Goal: Use online tool/utility: Utilize a website feature to perform a specific function

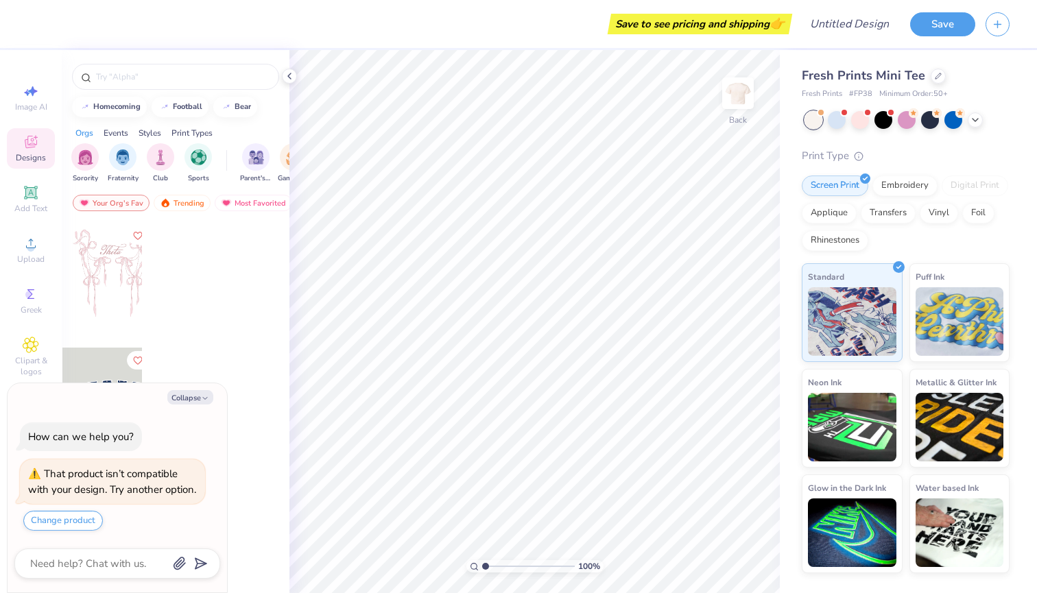
type textarea "x"
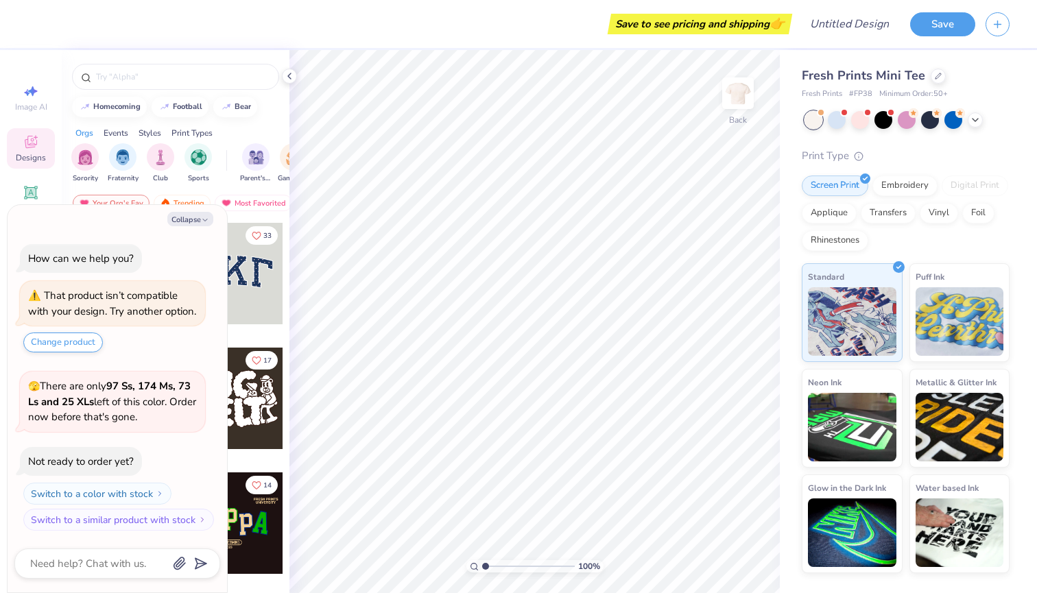
type input "1"
click at [481, 564] on div "100 %" at bounding box center [534, 566] width 137 height 12
click at [201, 216] on icon "button" at bounding box center [205, 220] width 8 height 8
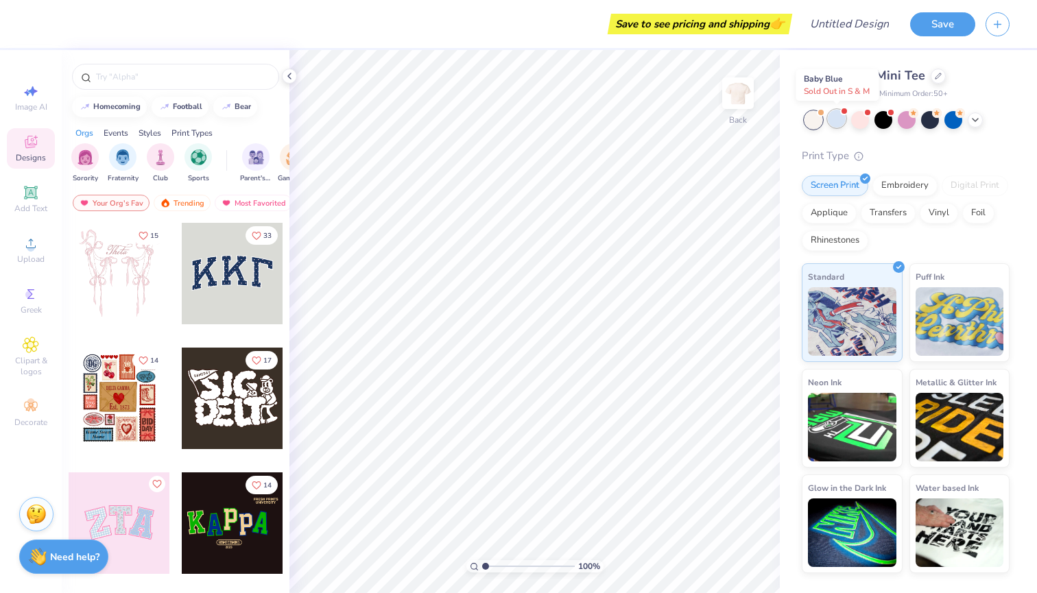
click at [837, 119] on div at bounding box center [837, 119] width 18 height 18
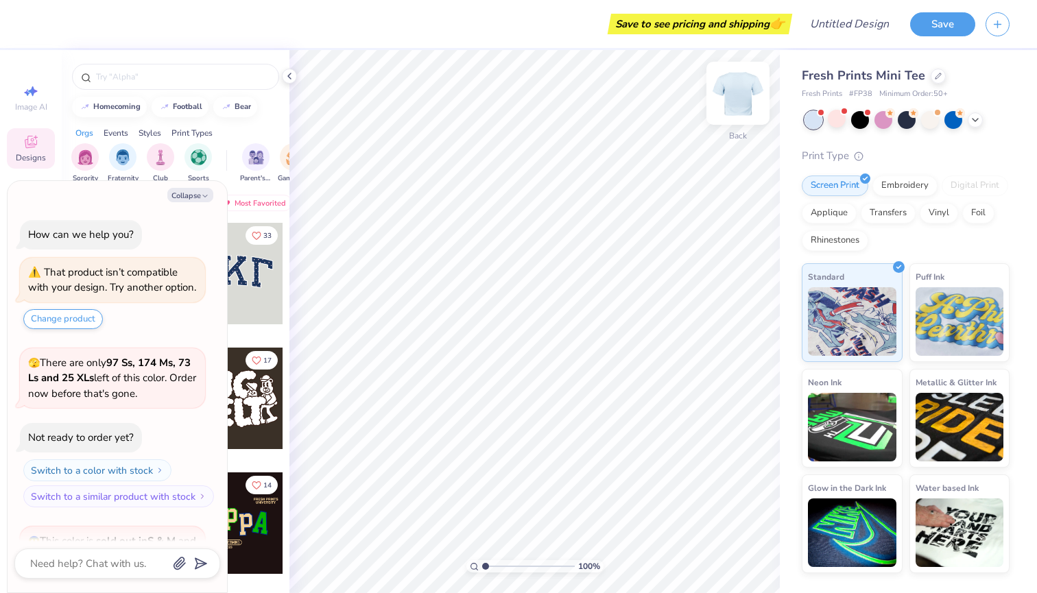
scroll to position [181, 0]
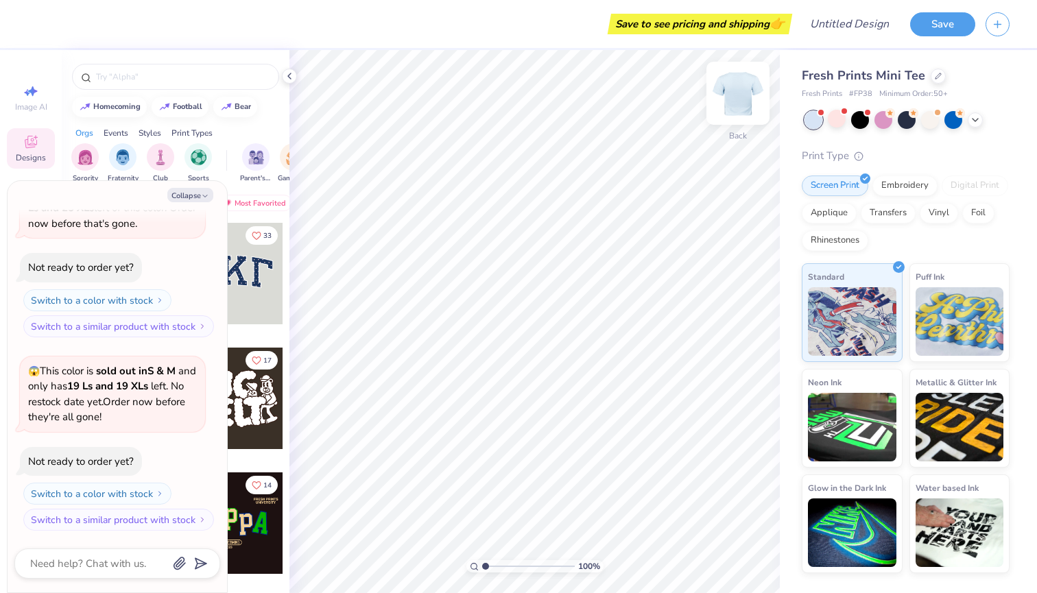
click at [738, 104] on img at bounding box center [738, 93] width 55 height 55
click at [201, 195] on icon "button" at bounding box center [205, 196] width 8 height 8
type textarea "x"
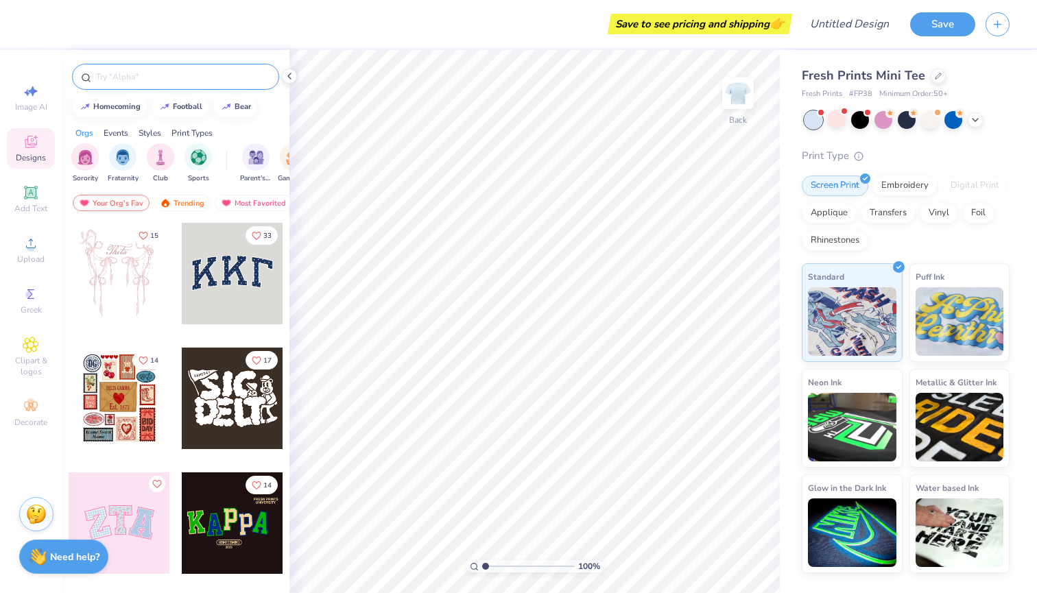
click at [162, 84] on div at bounding box center [175, 77] width 207 height 26
click at [159, 77] on input "text" at bounding box center [183, 77] width 176 height 14
type input "watercolor"
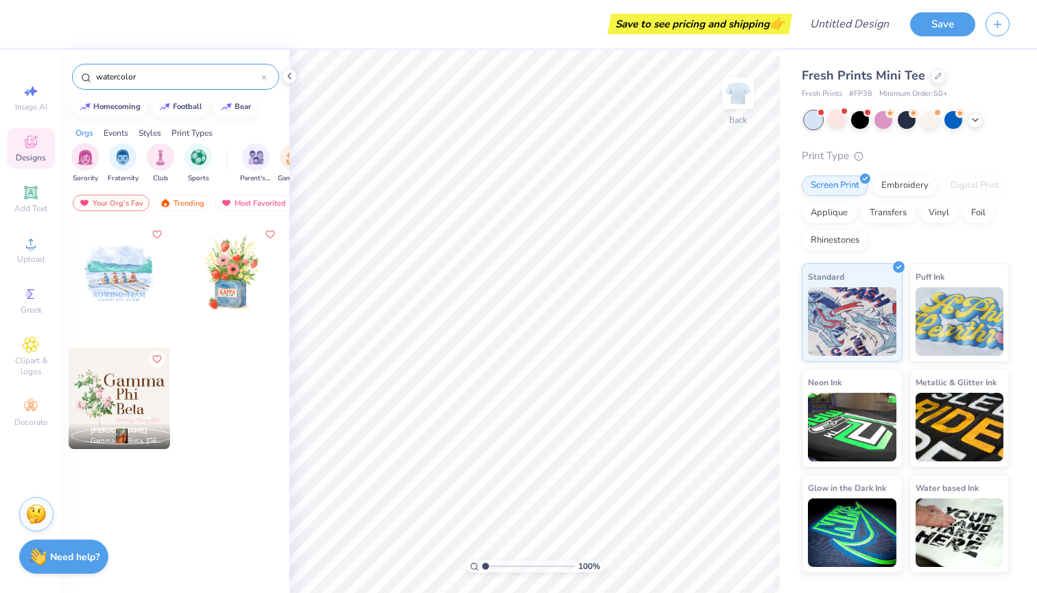
click at [124, 409] on div at bounding box center [120, 399] width 102 height 102
click at [890, 218] on div "Transfers" at bounding box center [888, 211] width 55 height 21
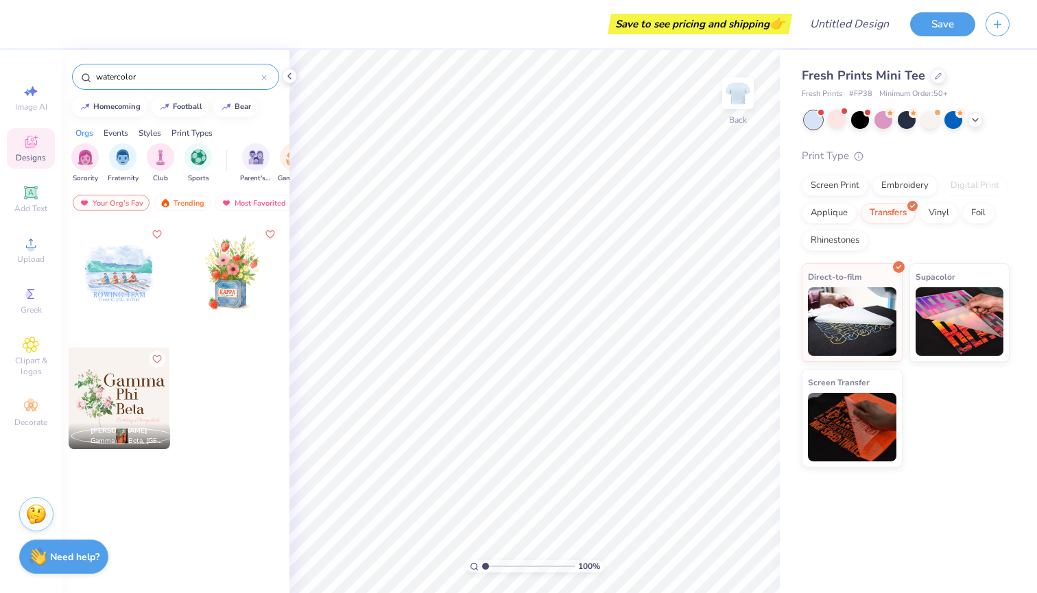
click at [143, 406] on div at bounding box center [120, 399] width 102 height 102
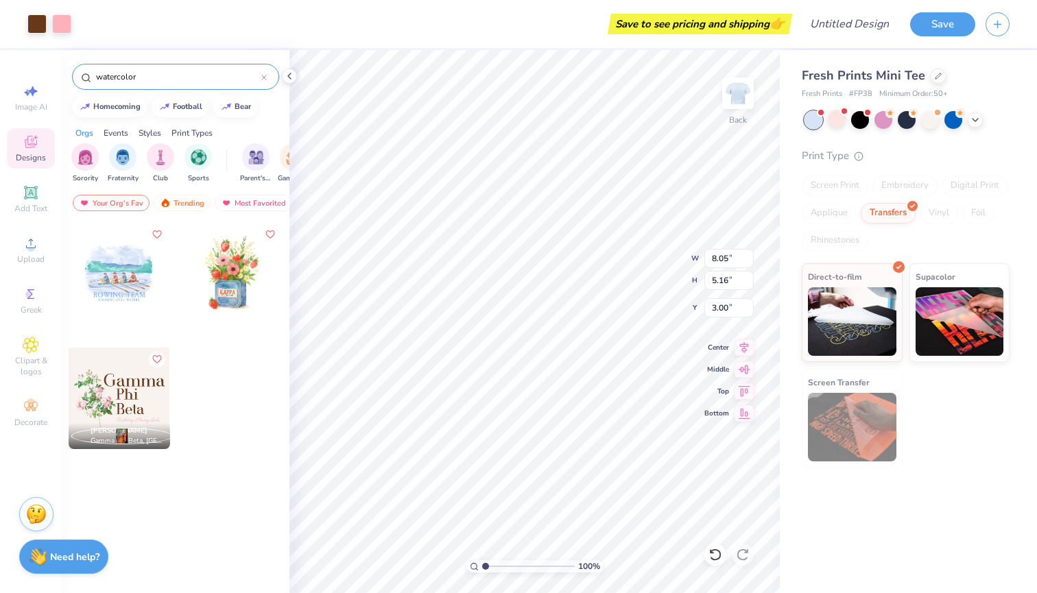
type input "4.31"
click at [934, 123] on div at bounding box center [930, 119] width 18 height 18
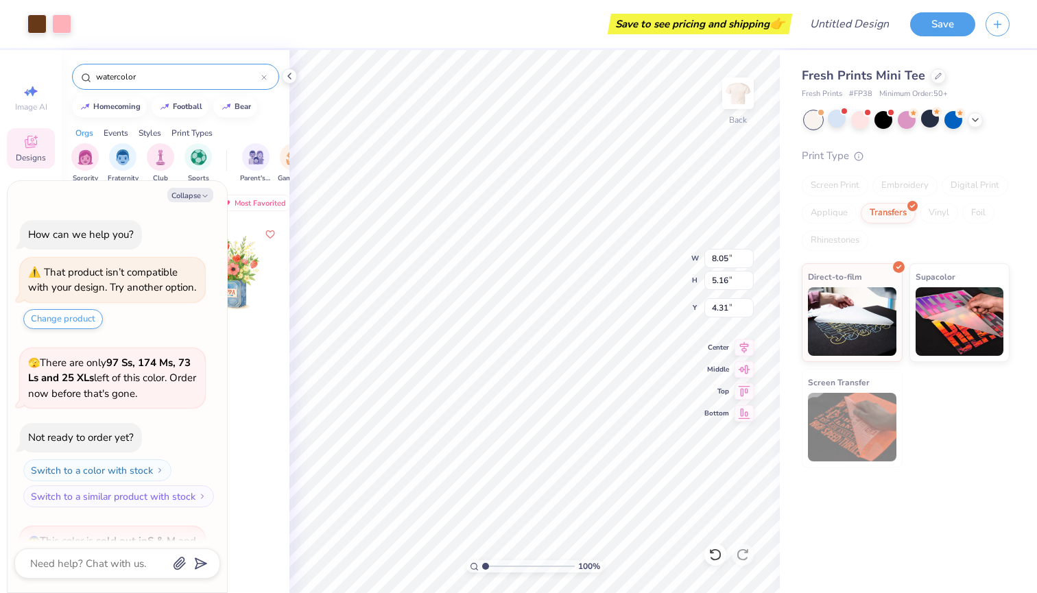
scroll to position [358, 0]
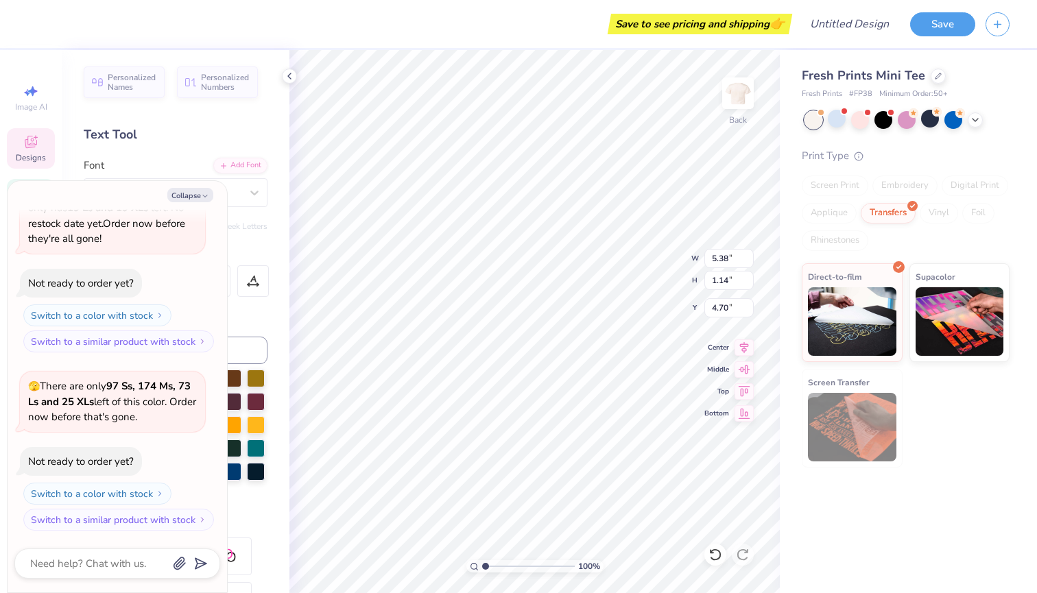
type textarea "x"
type textarea "P"
type textarea "x"
type textarea "Pi"
type textarea "x"
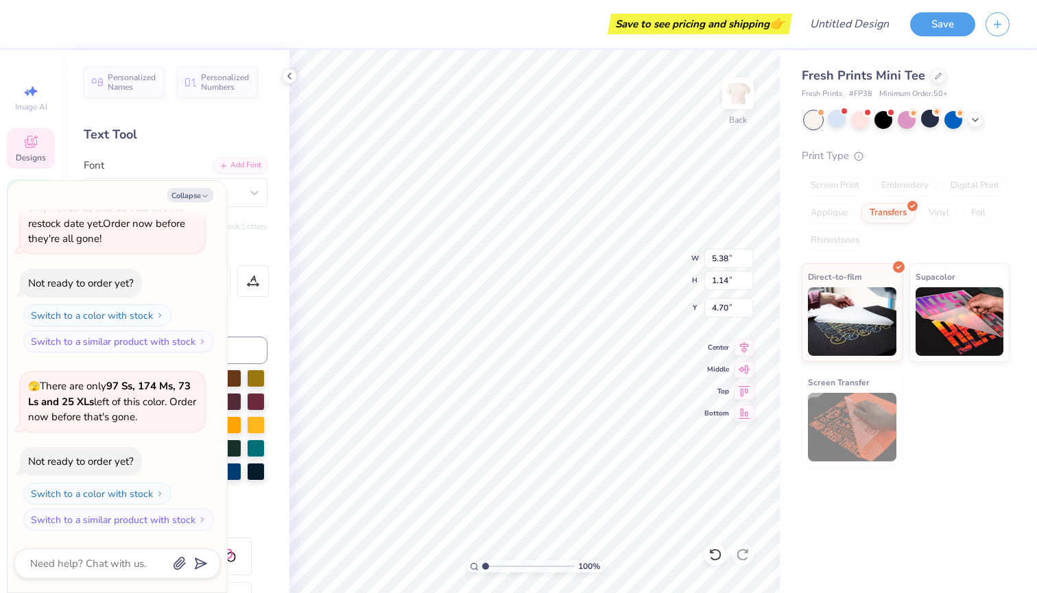
type input "1.95"
type input "0.98"
type input "6.01"
type textarea "x"
type textarea "B"
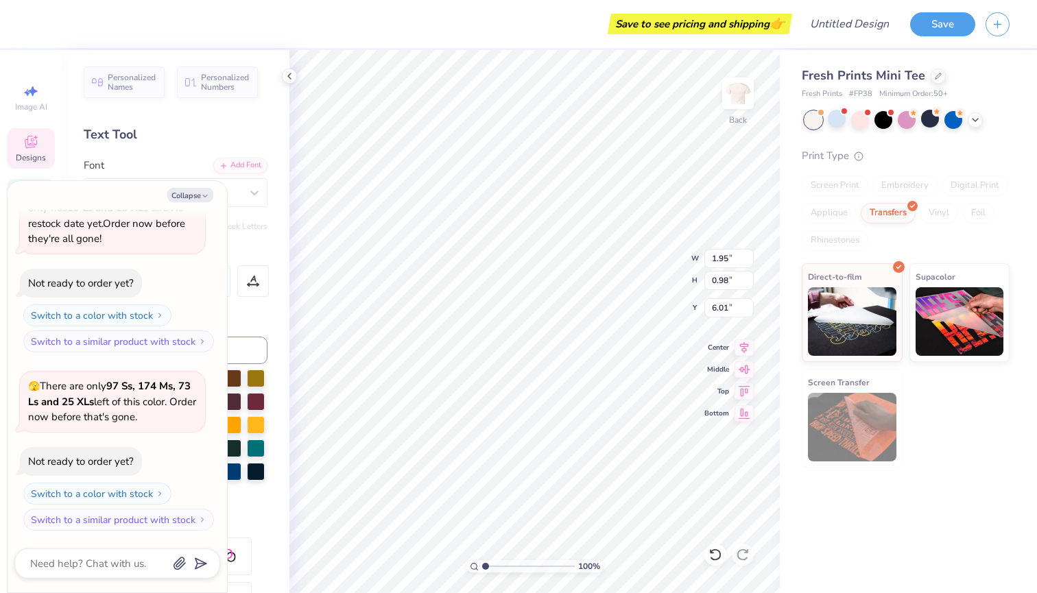
type textarea "x"
type textarea "Be"
type textarea "x"
type textarea "Bet"
type textarea "x"
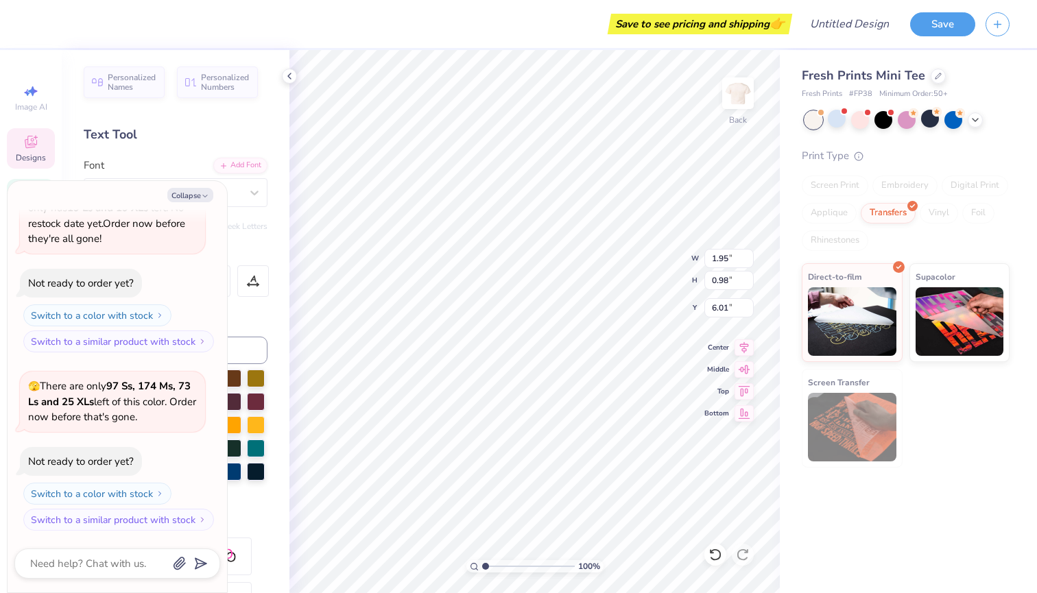
type textarea "Beta"
type textarea "x"
type input "2.48"
type input "7.32"
type textarea "x"
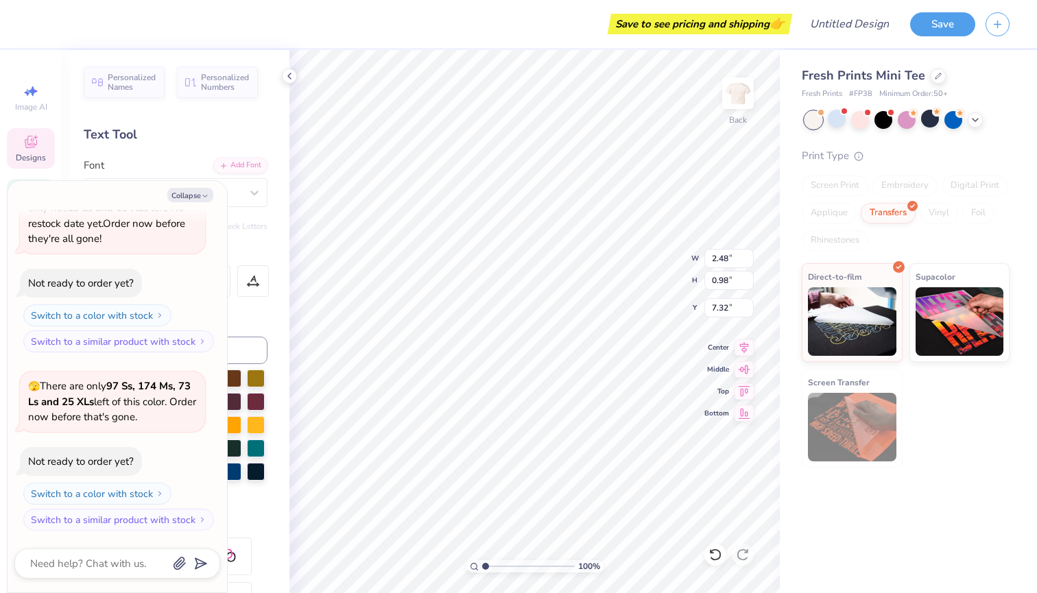
type textarea "P"
type textarea "x"
type textarea "Ph"
type textarea "x"
type textarea "Phi"
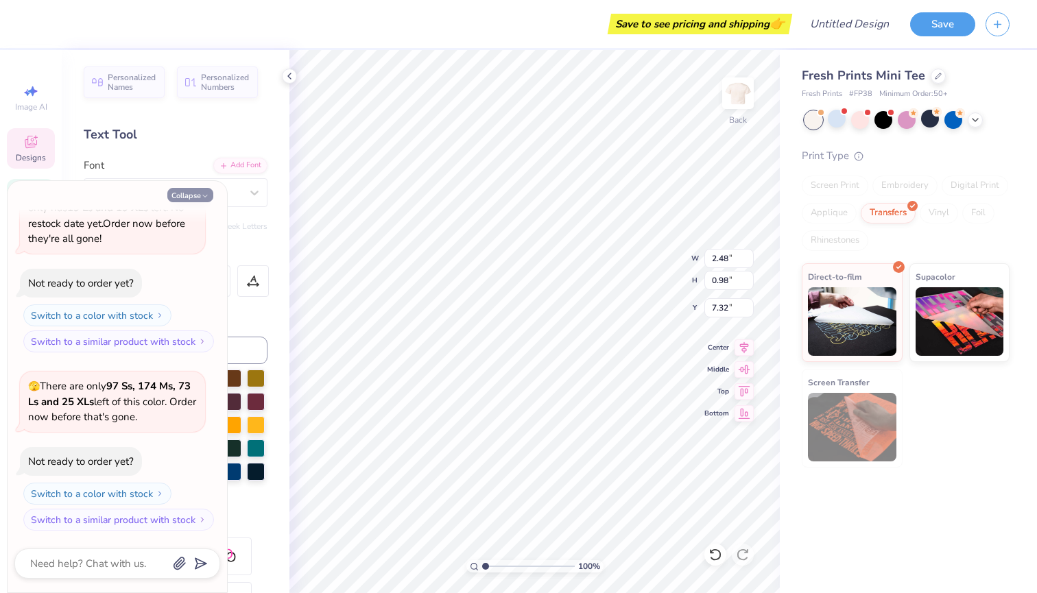
click at [191, 189] on button "Collapse" at bounding box center [190, 195] width 46 height 14
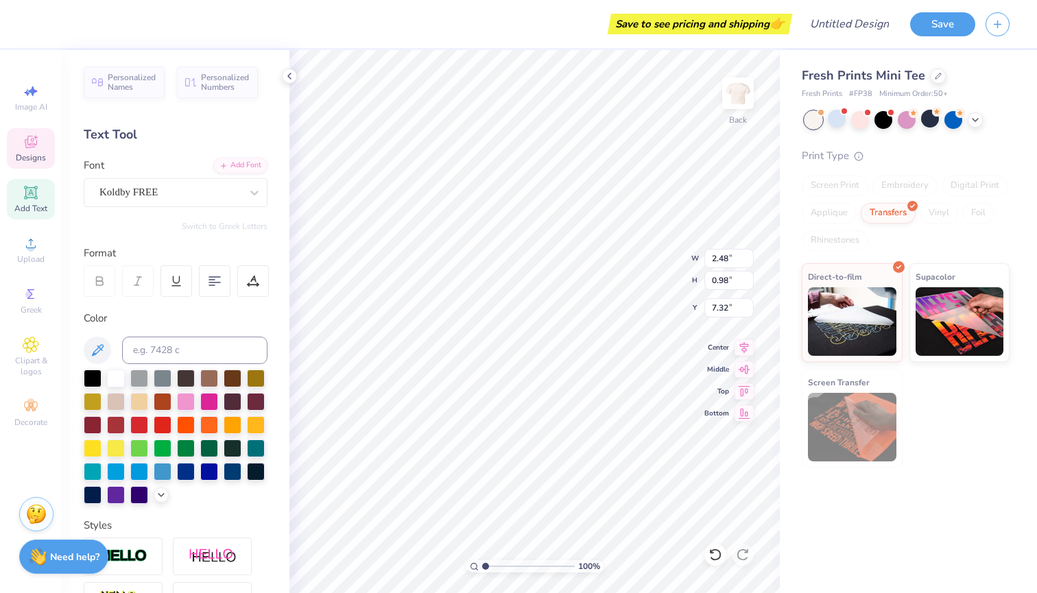
type textarea "x"
type input "1.95"
type input "2.48"
type input "0.98"
type input "6.06"
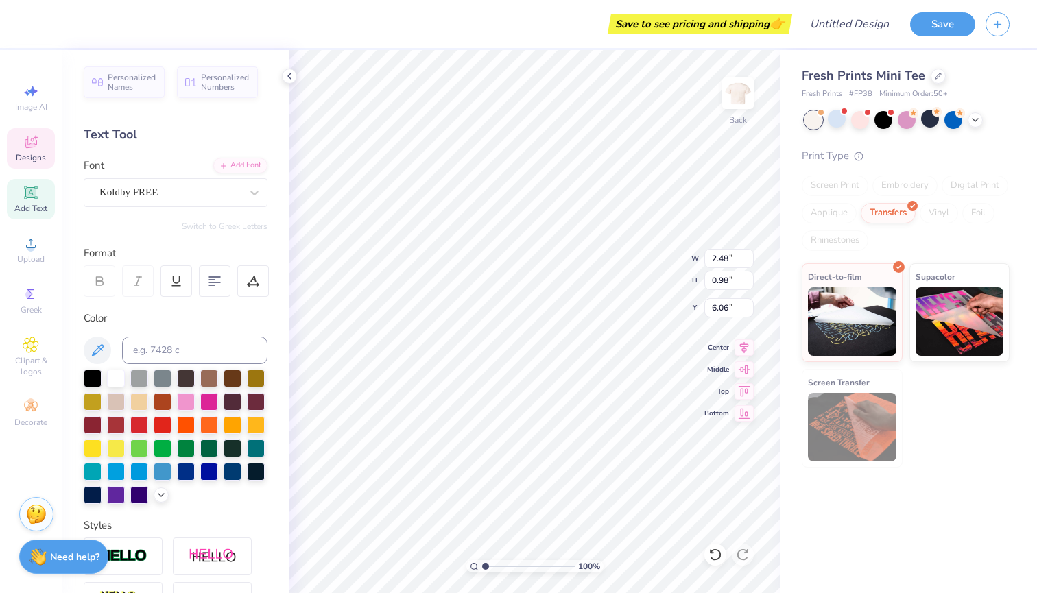
type input "1.30"
type input "1.14"
type input "4.70"
type input "1.95"
type input "0.98"
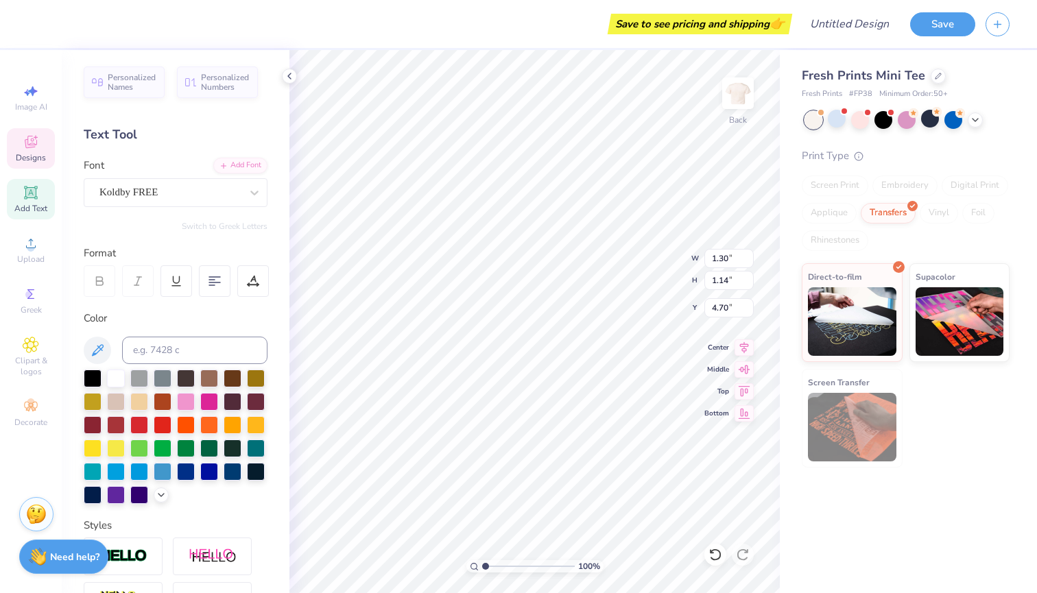
type input "7.32"
type input "4.95"
type input "4.92"
type input "4.23"
type input "3.53"
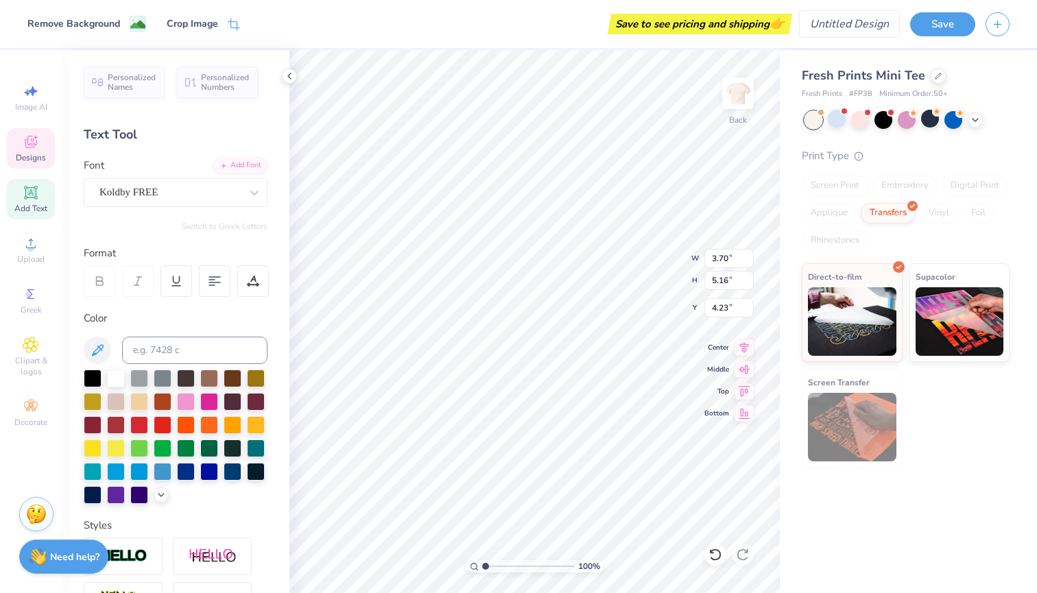
type input "5.23"
type input "4.19"
type input "3.84"
type input "5.08"
type input "4.27"
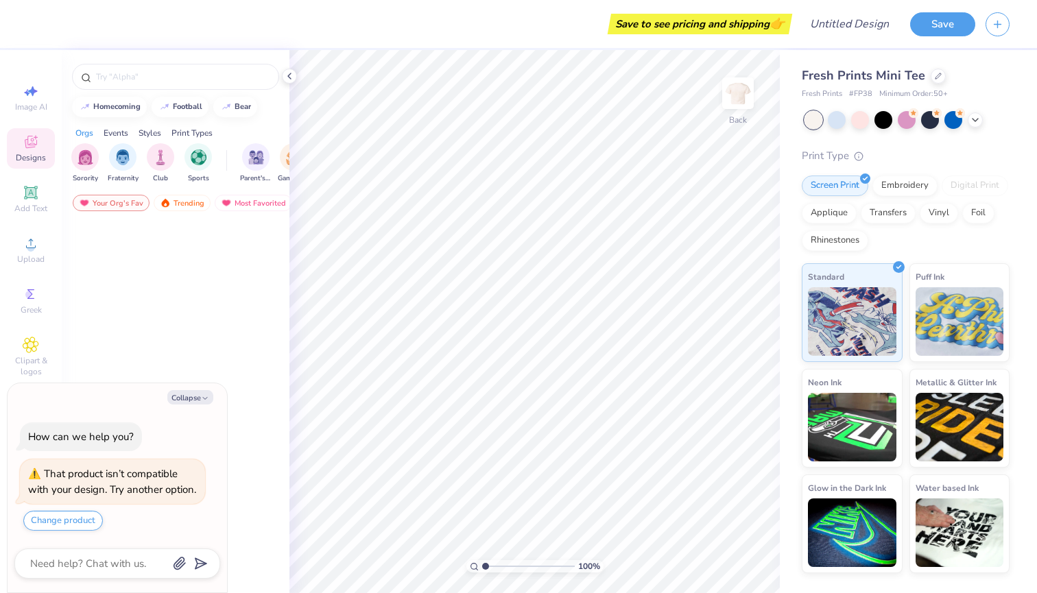
type textarea "x"
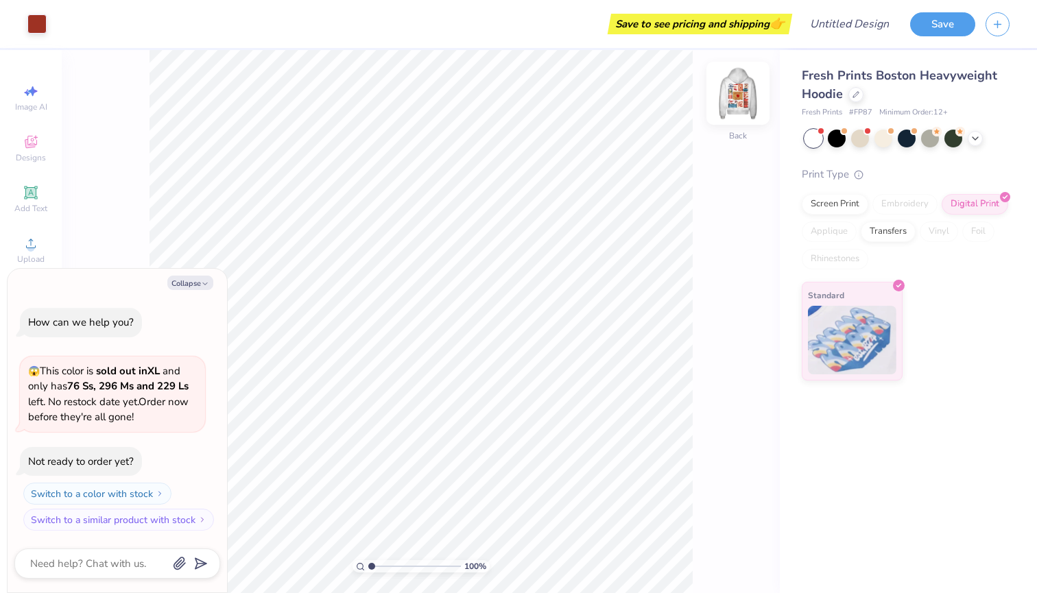
click at [740, 93] on img at bounding box center [738, 93] width 55 height 55
type textarea "x"
type input "1.71"
drag, startPoint x: 370, startPoint y: 569, endPoint x: 378, endPoint y: 569, distance: 7.5
click at [378, 569] on input "range" at bounding box center [414, 566] width 93 height 12
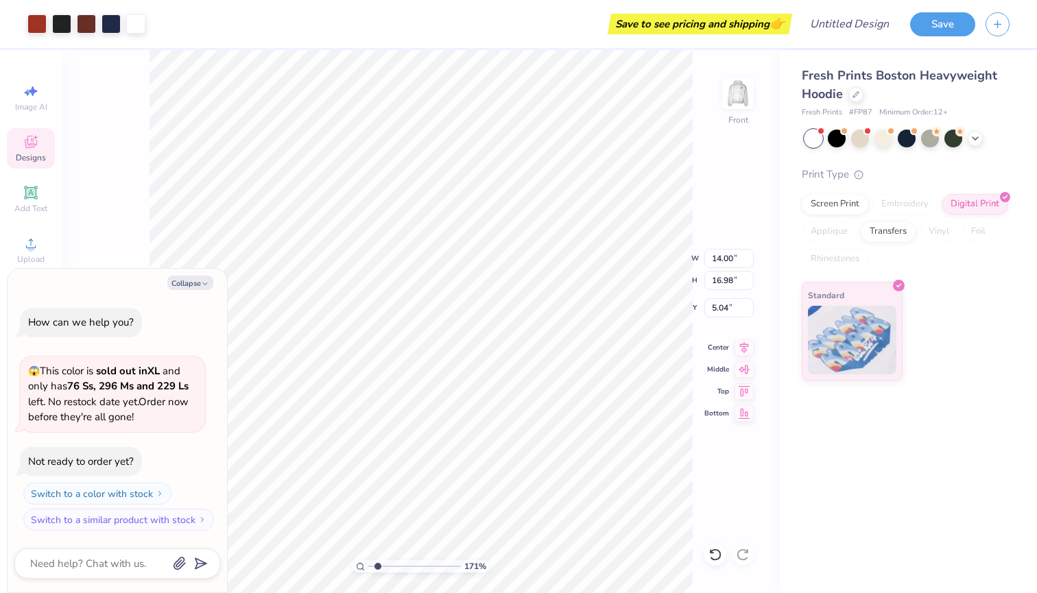
type textarea "x"
type input "4.53"
type input "0.81"
type input "11.20"
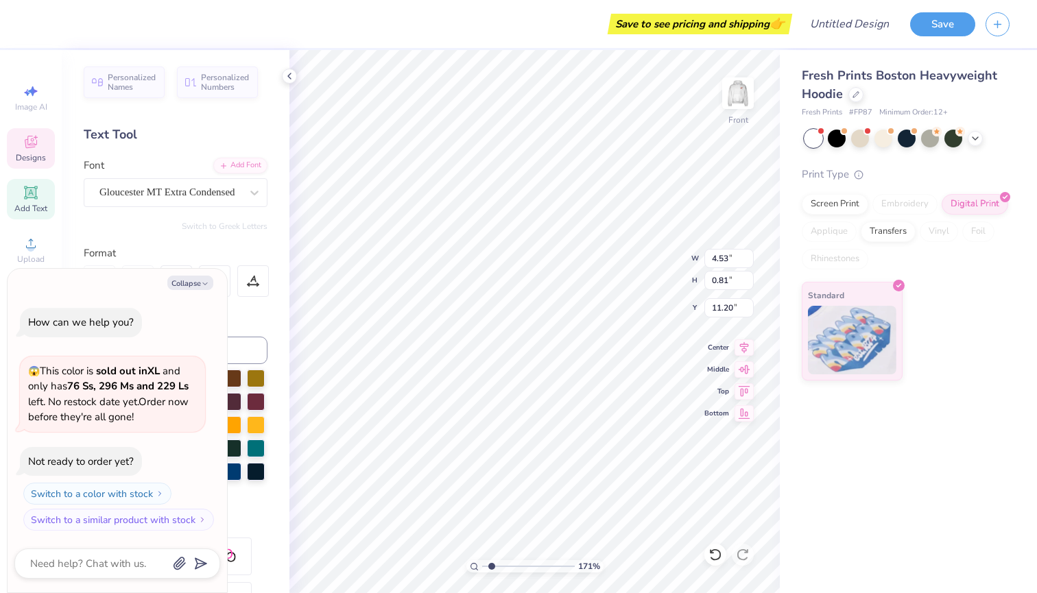
scroll to position [0, 3]
type textarea "x"
type textarea "P"
type textarea "x"
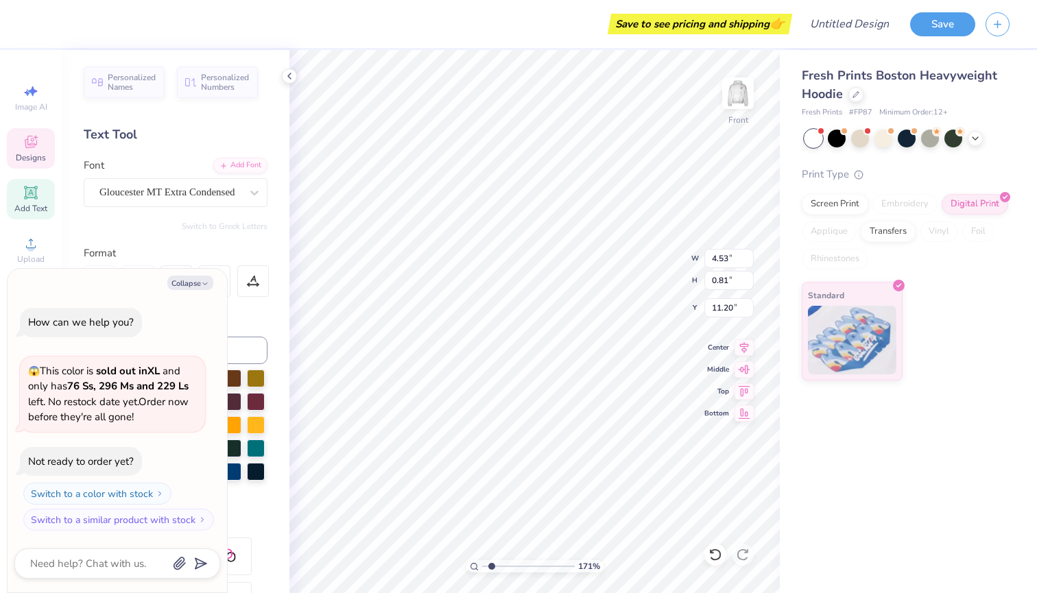
type textarea "PI"
type textarea "x"
type textarea "PI"
type textarea "x"
type textarea "PI B"
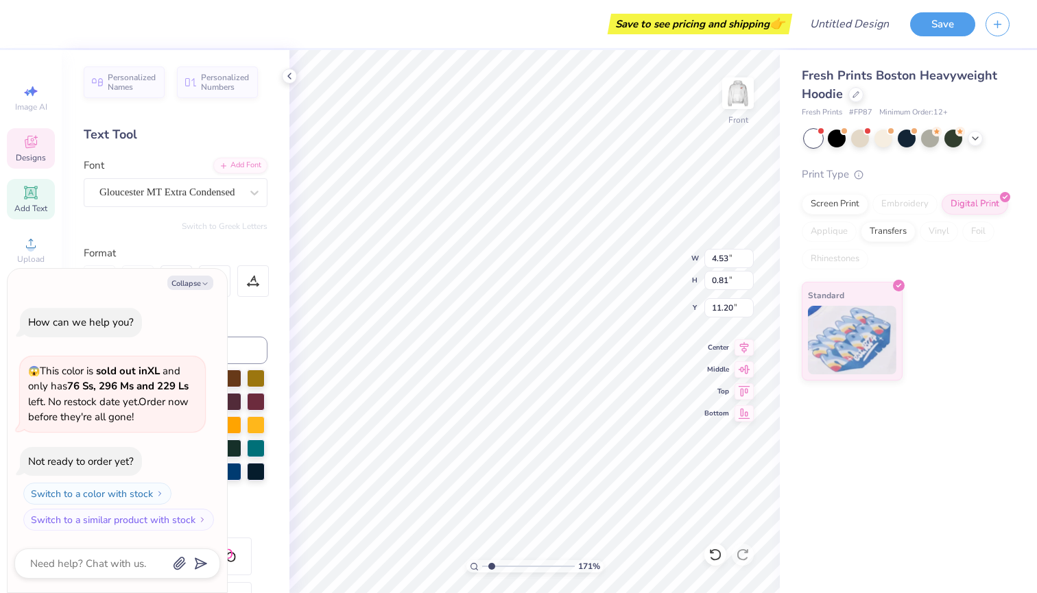
type textarea "x"
type textarea "PI BE"
type textarea "x"
type textarea "PI BET"
type textarea "x"
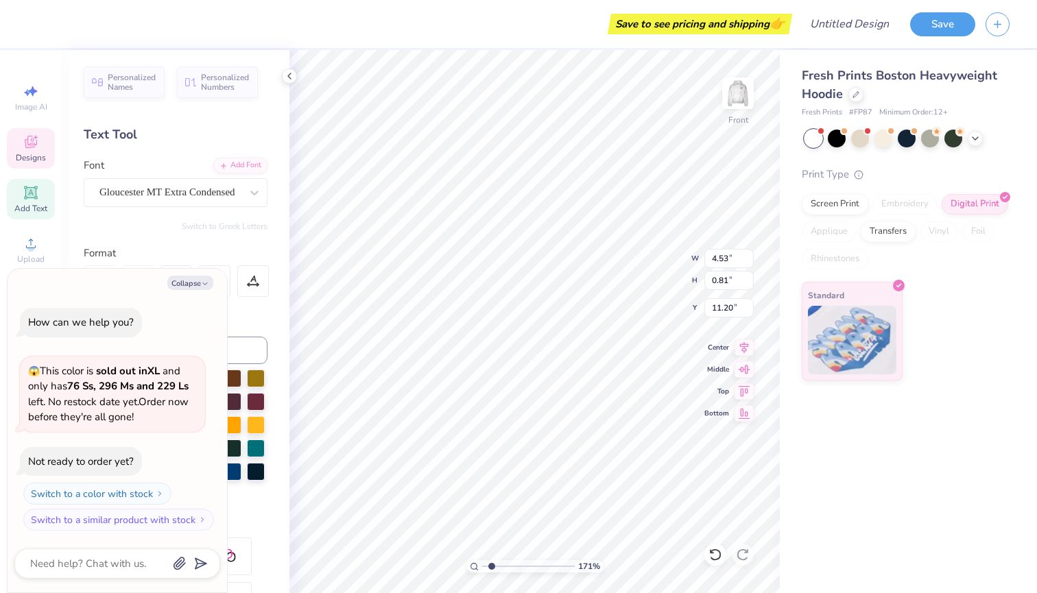
type textarea "PI BETA"
type textarea "x"
type textarea "PI BETA"
type textarea "x"
type textarea "PI BETA P"
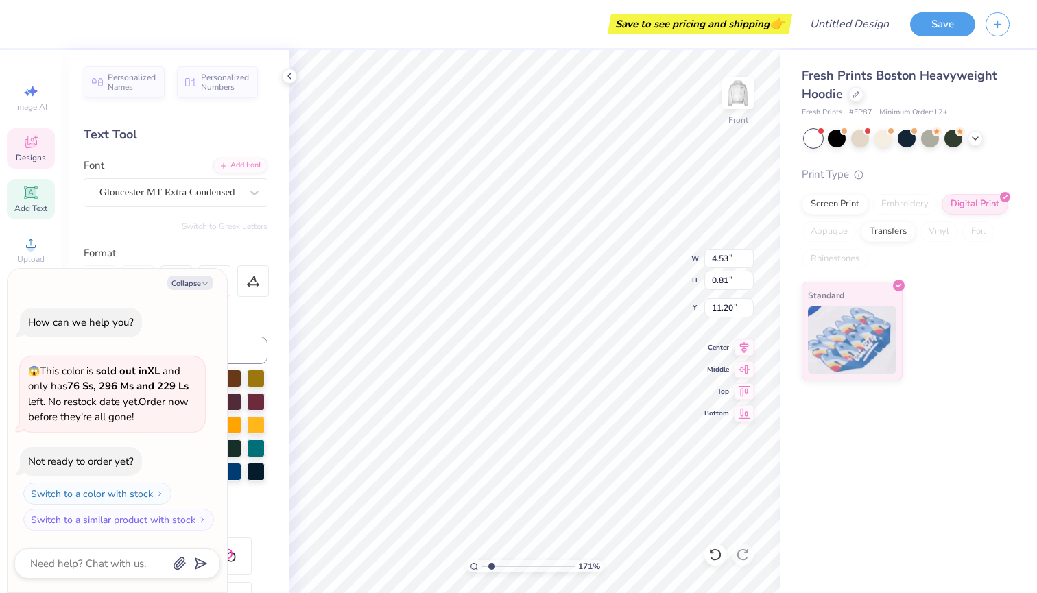
type textarea "x"
type textarea "PI BETA PH"
type textarea "x"
type textarea "PI BETA PHI"
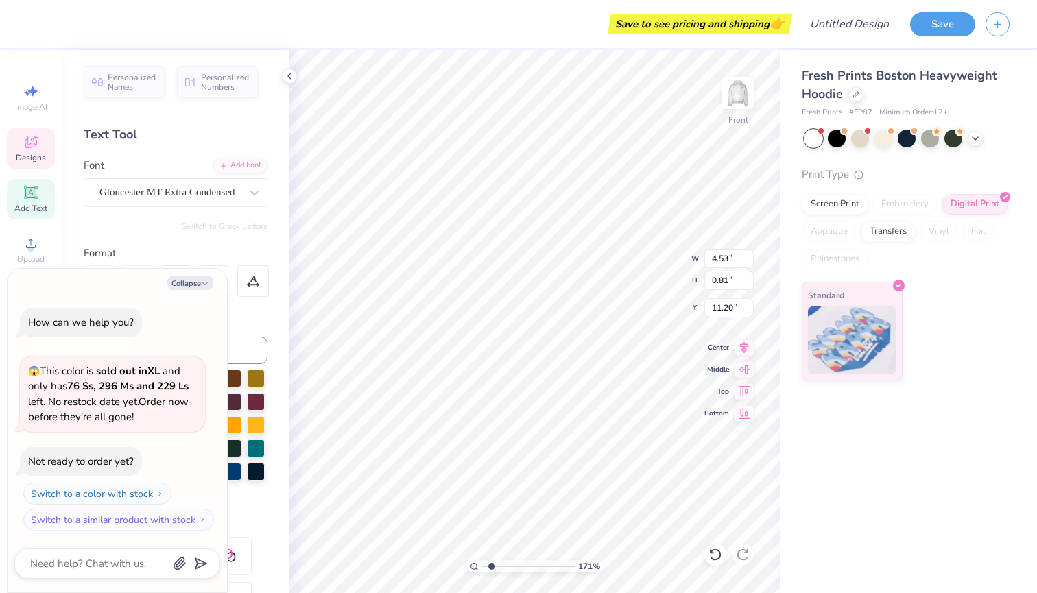
type textarea "x"
type input "1.62"
type input "1.25"
type input "14.57"
type textarea "x"
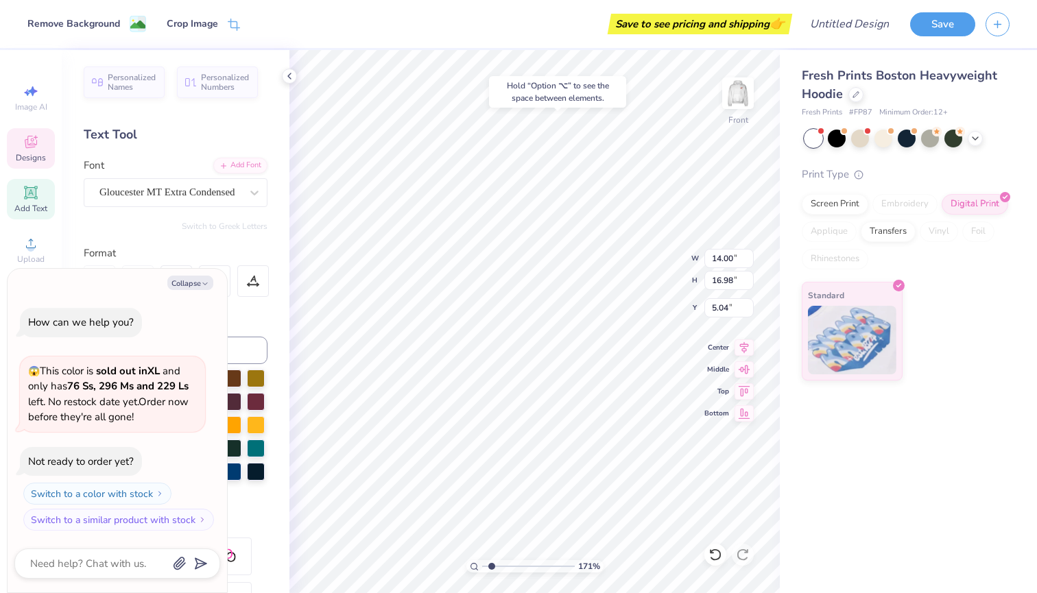
type input "6.26"
type textarea "x"
type input "5.04"
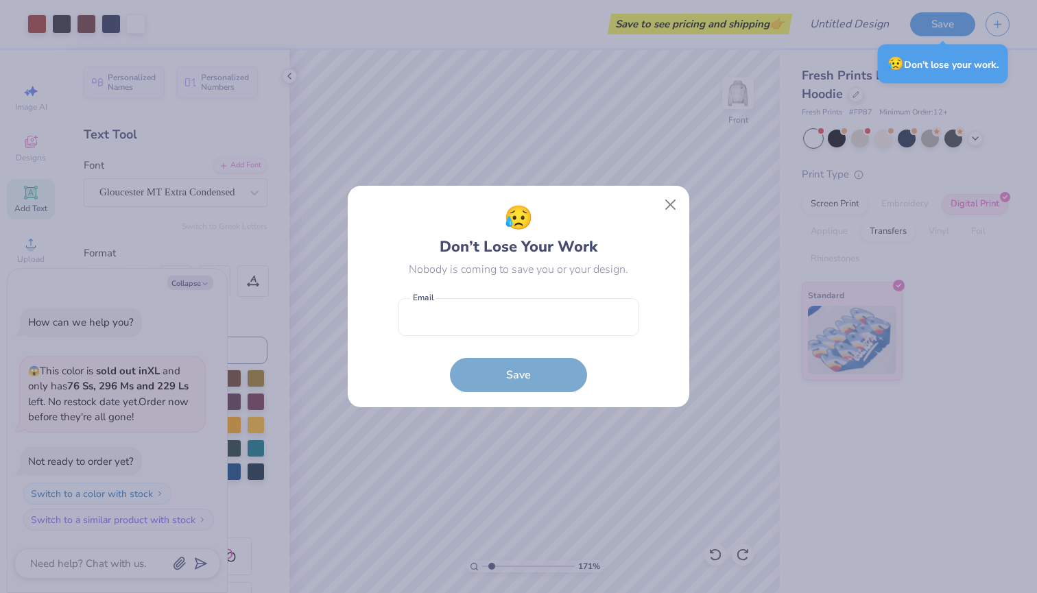
type textarea "x"
